Goal: Information Seeking & Learning: Learn about a topic

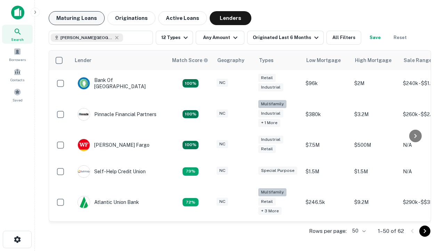
click at [77, 18] on button "Maturing Loans" at bounding box center [77, 18] width 56 height 14
